Goal: Task Accomplishment & Management: Manage account settings

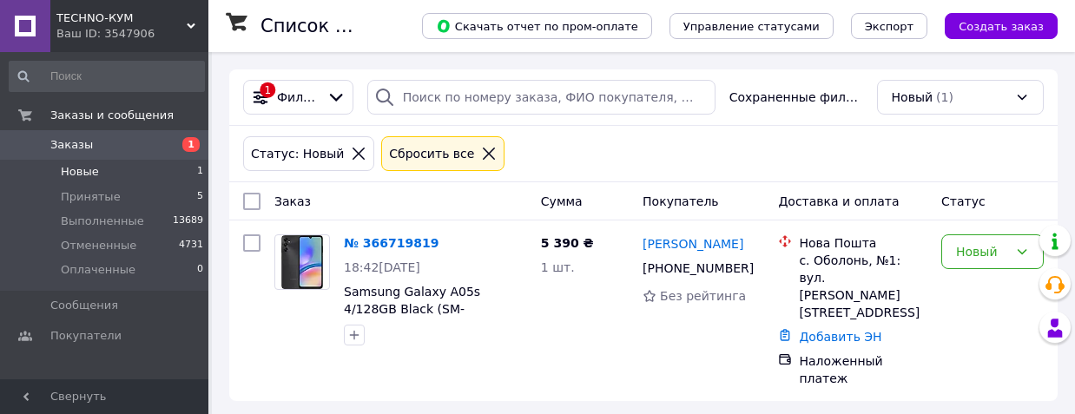
click at [707, 243] on link "[PERSON_NAME]" at bounding box center [693, 243] width 101 height 17
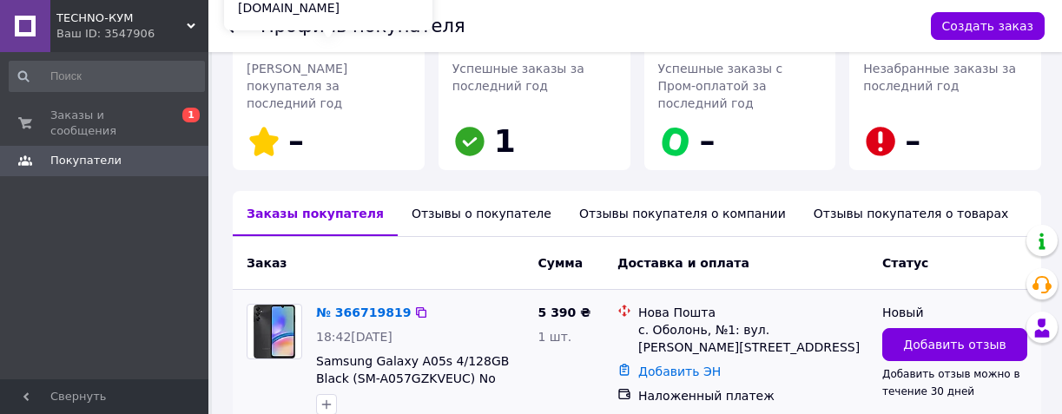
scroll to position [345, 0]
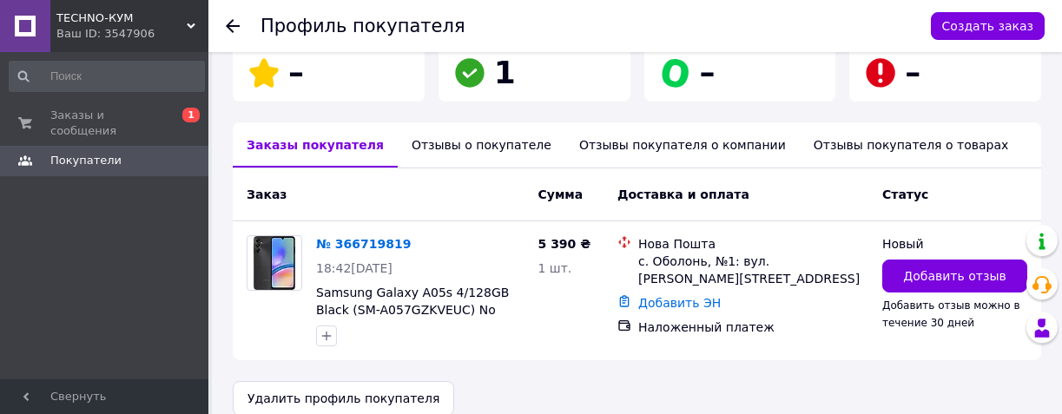
click at [465, 140] on div "Отзывы о покупателе" at bounding box center [482, 144] width 168 height 45
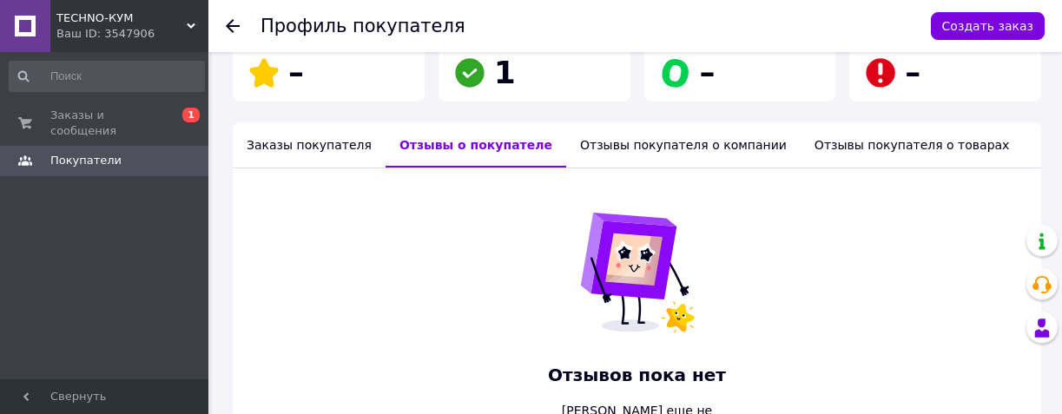
click at [232, 24] on icon at bounding box center [233, 26] width 14 height 14
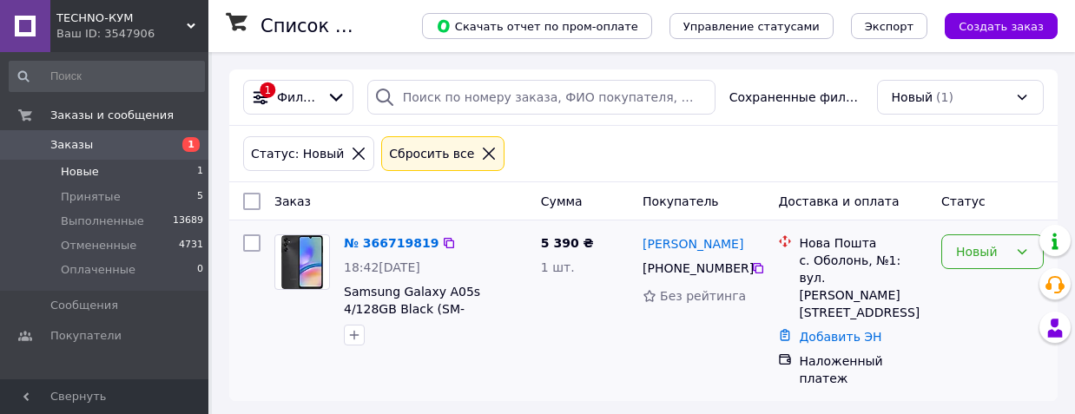
click at [997, 269] on div "Новый" at bounding box center [993, 252] width 103 height 35
drag, startPoint x: 1013, startPoint y: 309, endPoint x: 902, endPoint y: 230, distance: 136.4
click at [1012, 310] on li "Выполнен" at bounding box center [992, 321] width 101 height 31
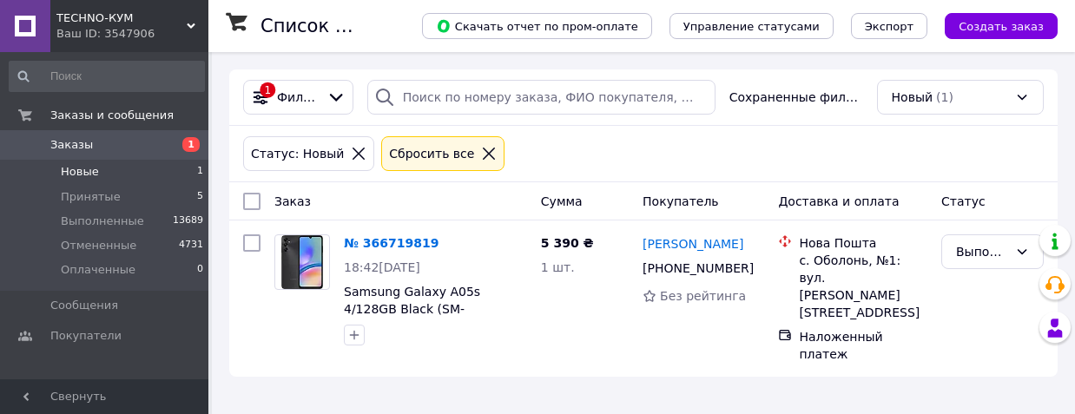
click at [698, 141] on div "Статус: Новый Сбросить все" at bounding box center [644, 154] width 808 height 42
click at [696, 241] on link "[PERSON_NAME]" at bounding box center [693, 243] width 101 height 17
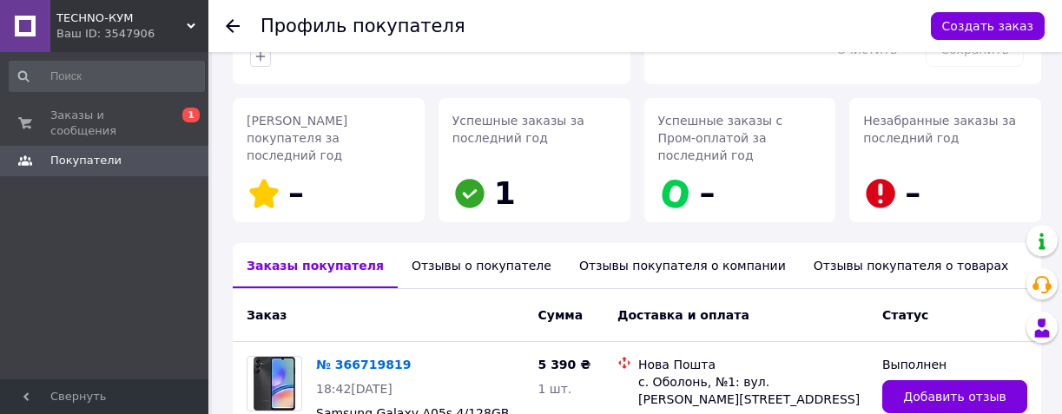
scroll to position [345, 0]
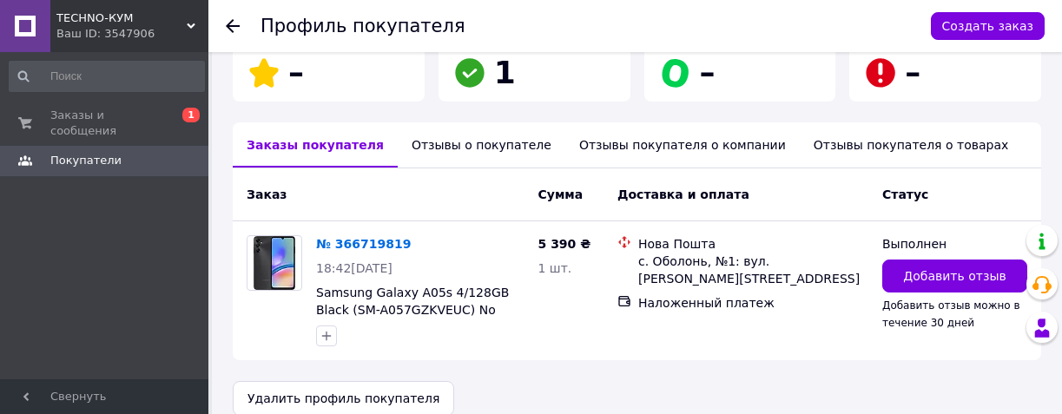
click at [460, 138] on div "Отзывы о покупателе" at bounding box center [482, 144] width 168 height 45
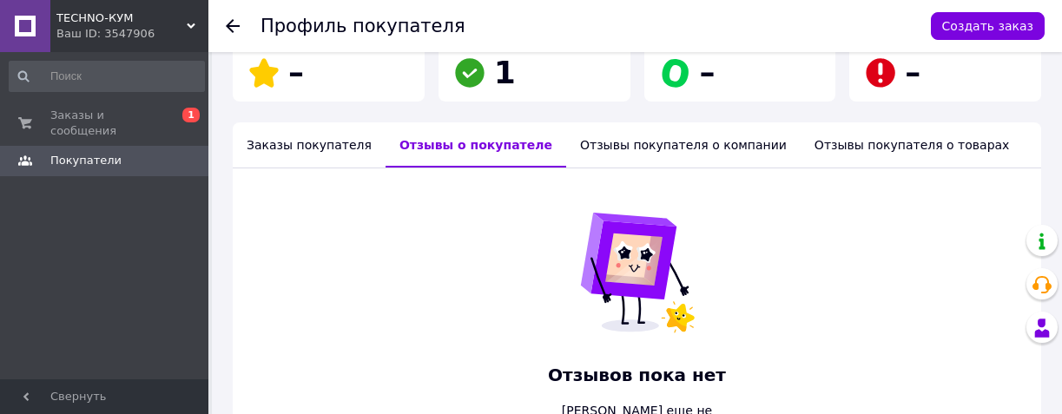
click at [235, 22] on icon at bounding box center [233, 26] width 14 height 14
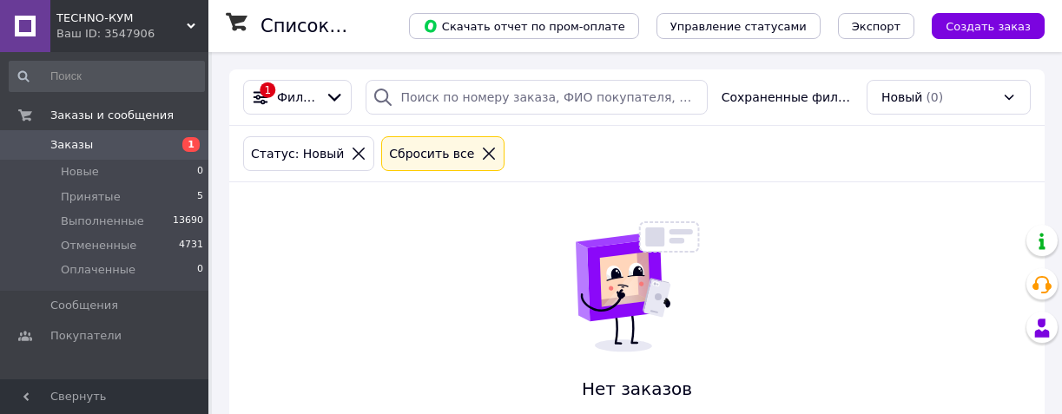
drag, startPoint x: 721, startPoint y: 155, endPoint x: 746, endPoint y: 156, distance: 25.2
click at [746, 156] on div "Статус: Новый Сбросить все" at bounding box center [637, 154] width 795 height 42
click at [711, 156] on div "Статус: Новый Сбросить все" at bounding box center [637, 154] width 795 height 42
